Goal: Task Accomplishment & Management: Use online tool/utility

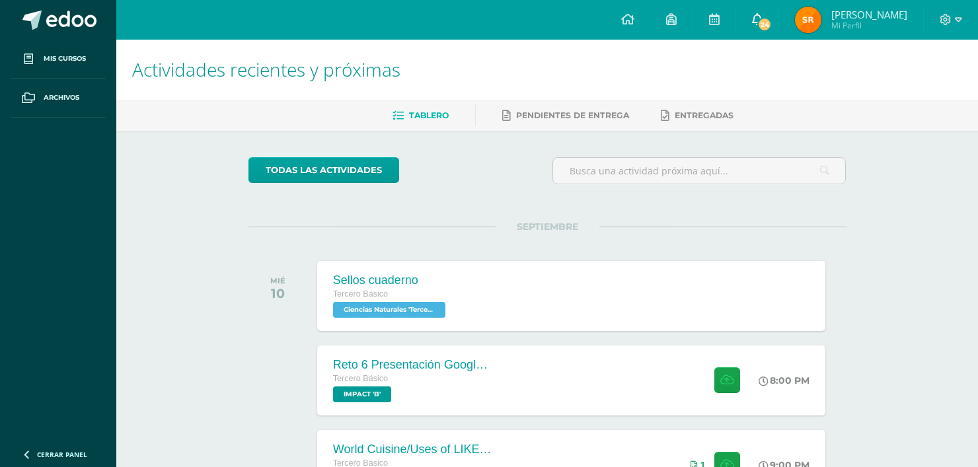
click at [772, 25] on span "24" at bounding box center [764, 24] width 15 height 15
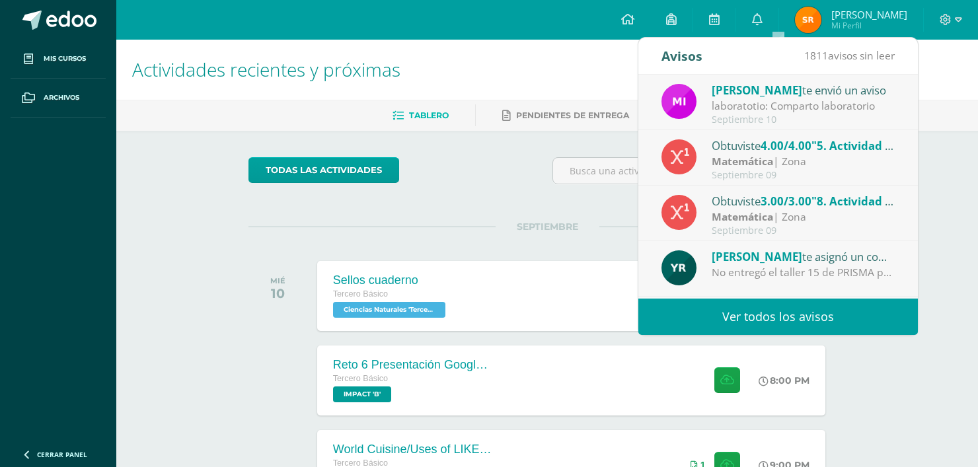
click at [850, 92] on div "Mirna Sajché te envió un aviso" at bounding box center [804, 89] width 184 height 17
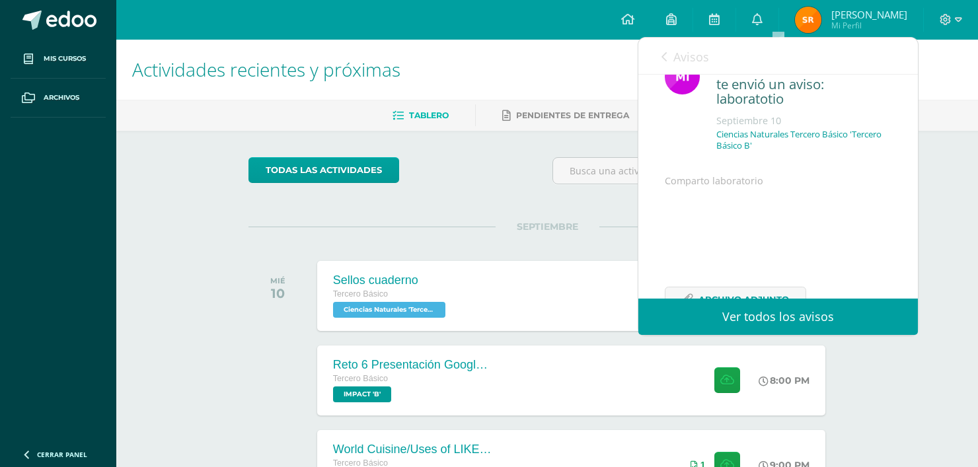
scroll to position [106, 0]
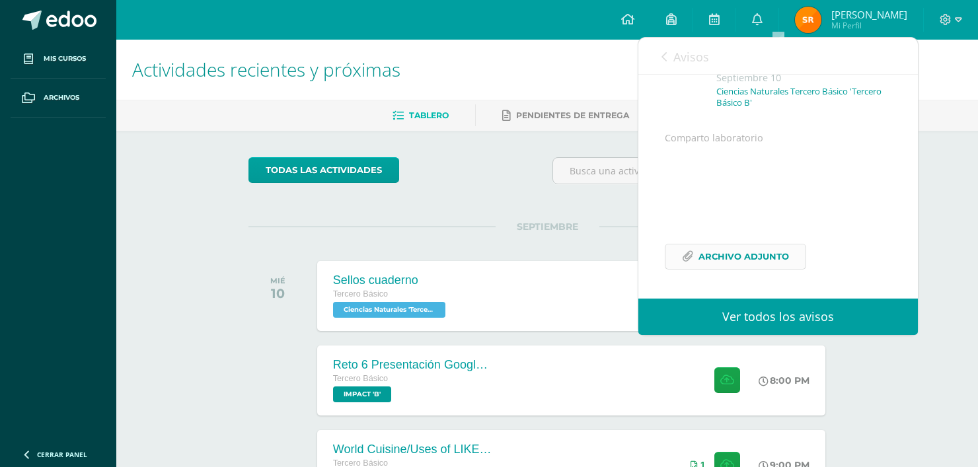
click at [734, 256] on span "Archivo Adjunto" at bounding box center [743, 256] width 91 height 24
